Goal: Information Seeking & Learning: Learn about a topic

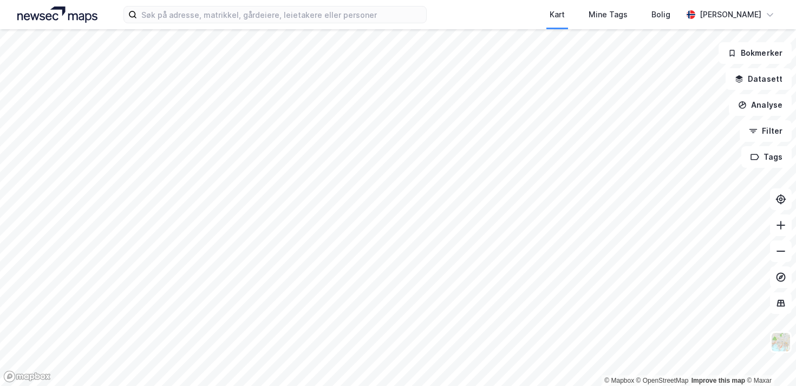
click at [355, 24] on div "Kart Mine Tags [PERSON_NAME]" at bounding box center [398, 14] width 796 height 29
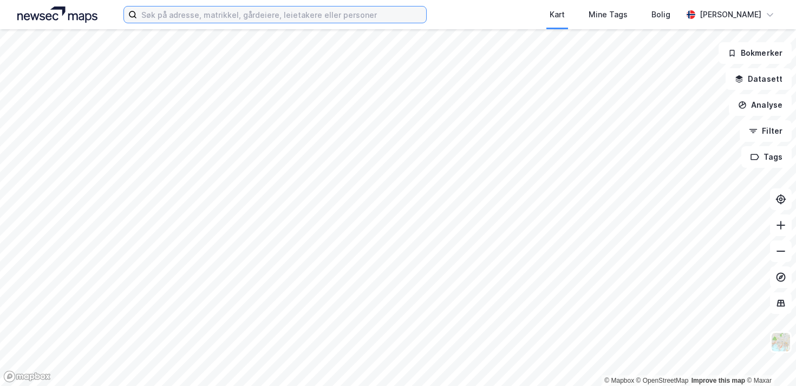
click at [354, 14] on input at bounding box center [281, 14] width 289 height 16
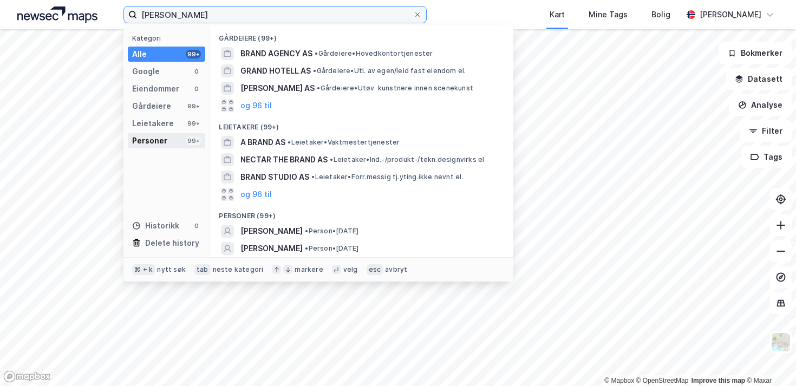
type input "[PERSON_NAME]"
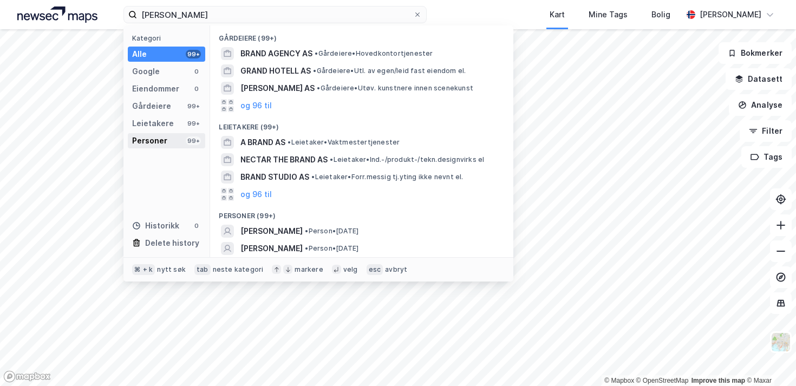
click at [168, 142] on div "Personer 99+" at bounding box center [166, 140] width 77 height 15
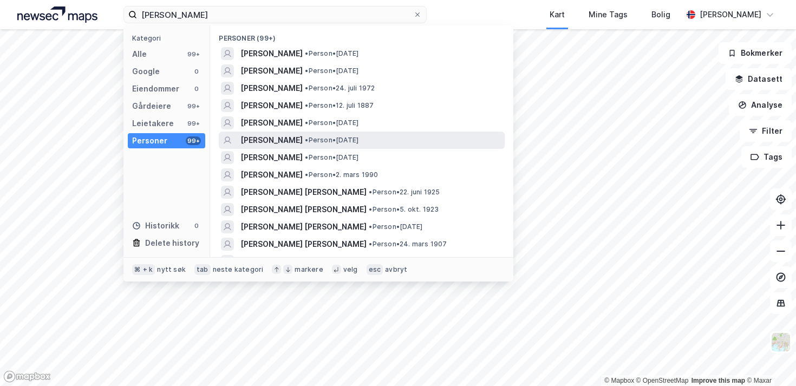
click at [241, 134] on span "[PERSON_NAME]" at bounding box center [271, 140] width 62 height 13
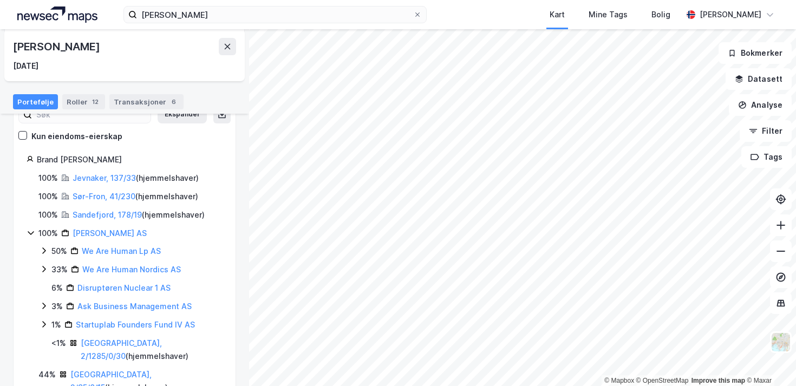
scroll to position [95, 0]
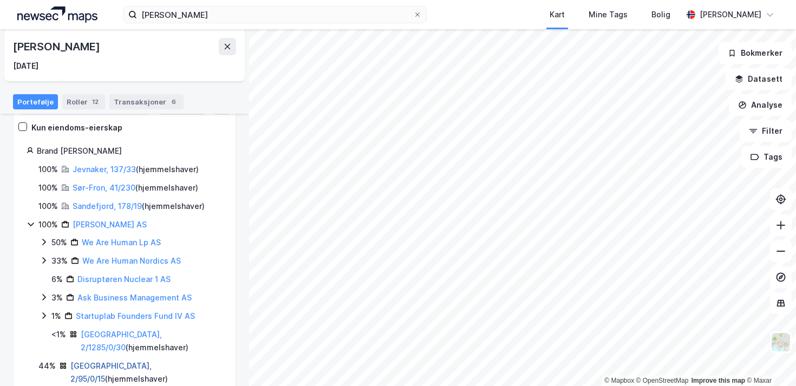
click at [89, 361] on link "[GEOGRAPHIC_DATA], 2/95/0/15" at bounding box center [110, 372] width 81 height 22
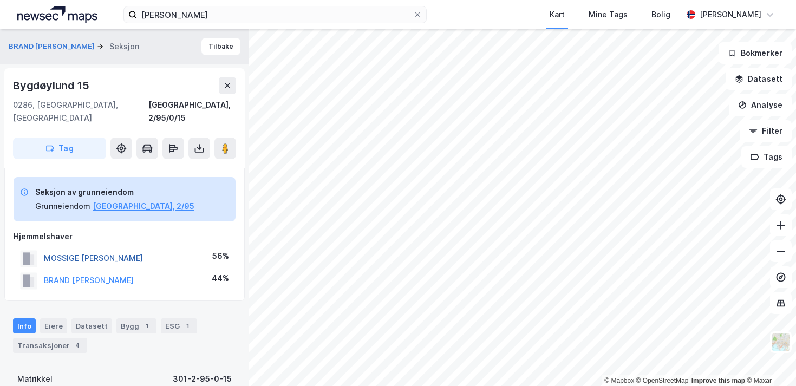
click at [0, 0] on button "MOSSIGE [PERSON_NAME]" at bounding box center [0, 0] width 0 height 0
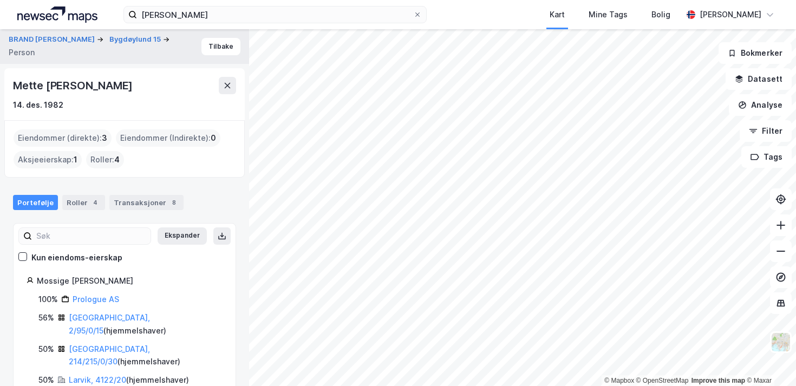
scroll to position [2, 0]
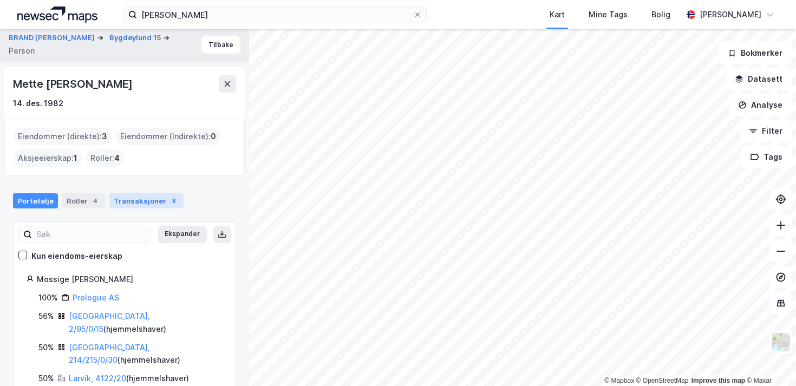
click at [156, 204] on div "Transaksjoner 8" at bounding box center [146, 200] width 74 height 15
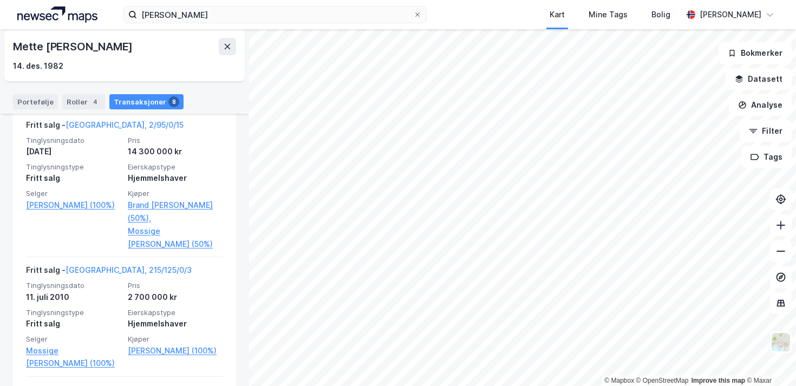
scroll to position [573, 0]
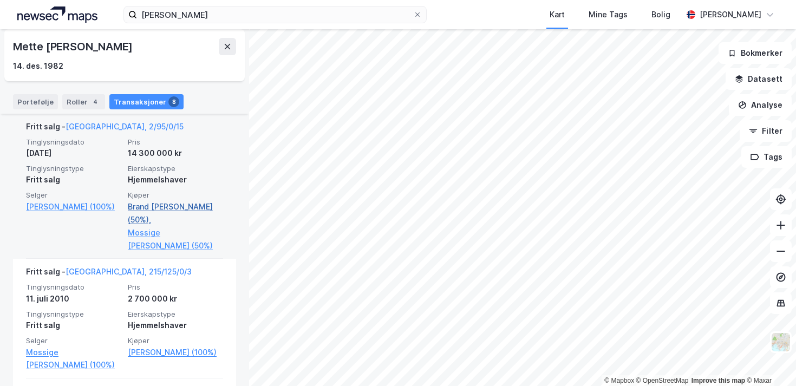
click at [178, 207] on link "Brand [PERSON_NAME] (50%)," at bounding box center [175, 213] width 95 height 26
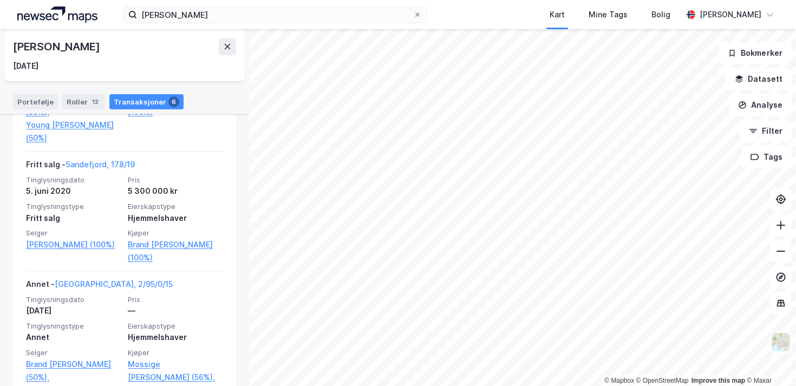
scroll to position [796, 0]
